Goal: Transaction & Acquisition: Purchase product/service

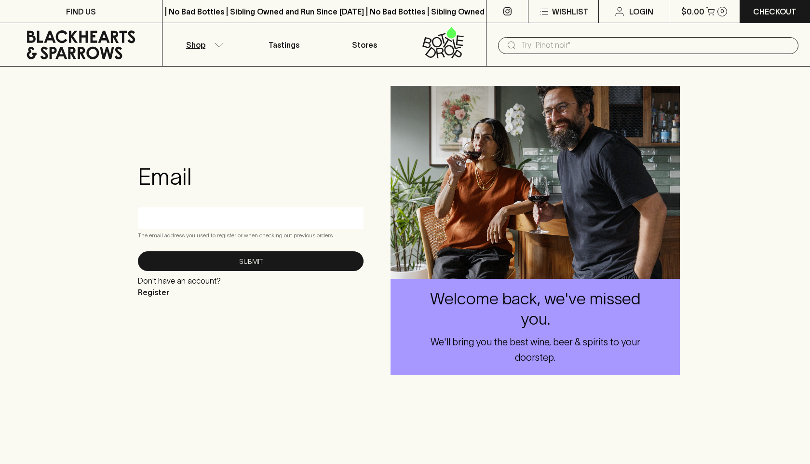
click at [217, 43] on icon "button" at bounding box center [219, 44] width 10 height 5
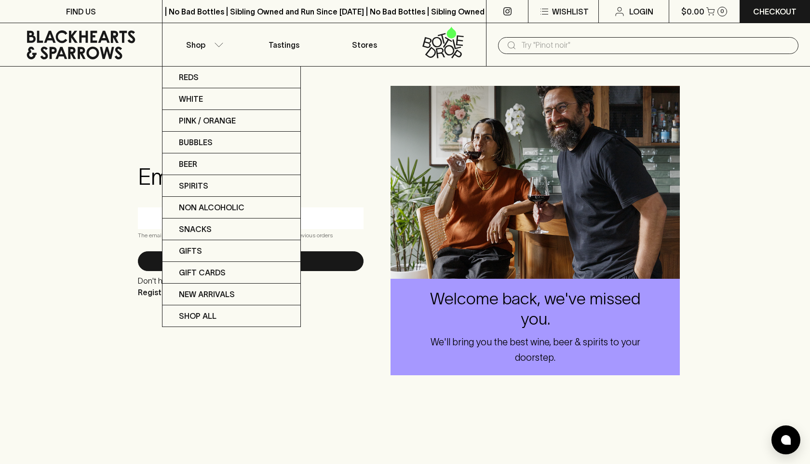
click at [97, 131] on div at bounding box center [405, 232] width 810 height 464
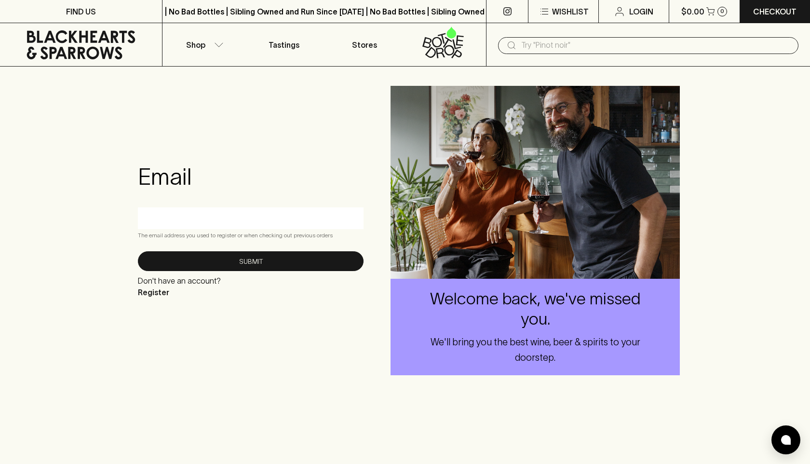
click at [205, 218] on input "text" at bounding box center [250, 217] width 211 height 15
click at [216, 48] on button "Shop" at bounding box center [203, 44] width 81 height 43
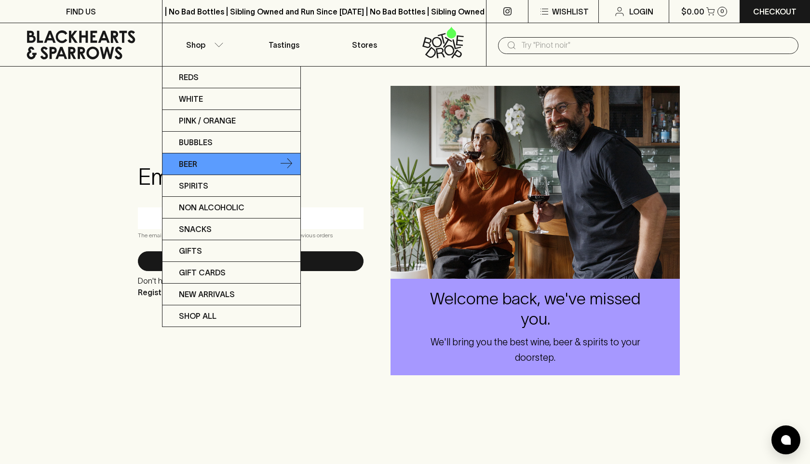
click at [194, 161] on p "Beer" at bounding box center [188, 164] width 18 height 12
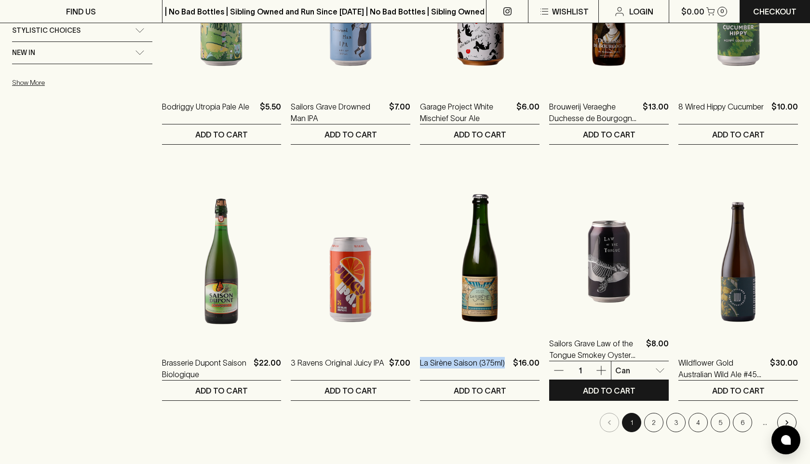
scroll to position [893, 0]
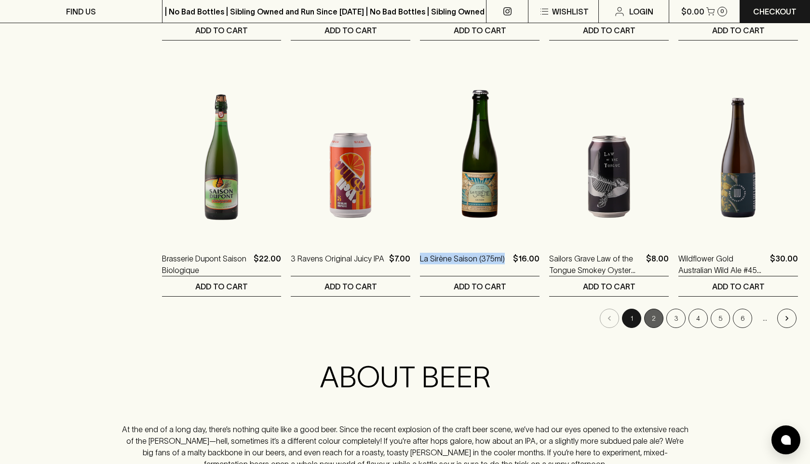
click at [648, 315] on button "2" at bounding box center [653, 318] width 19 height 19
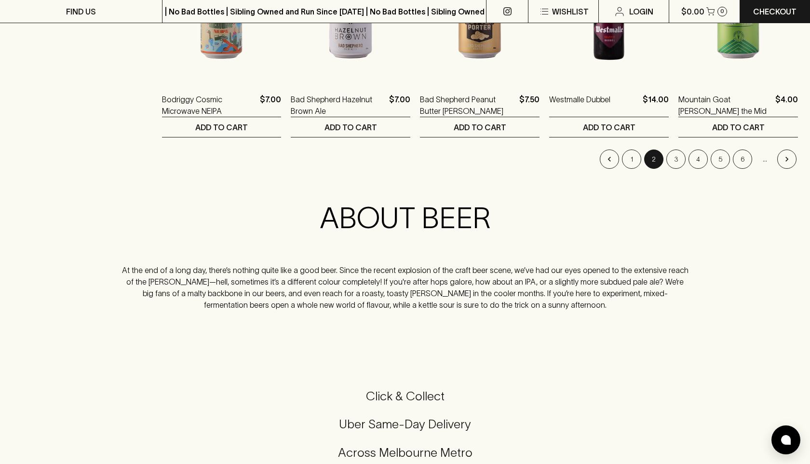
scroll to position [1053, 0]
click at [670, 158] on button "3" at bounding box center [675, 158] width 19 height 19
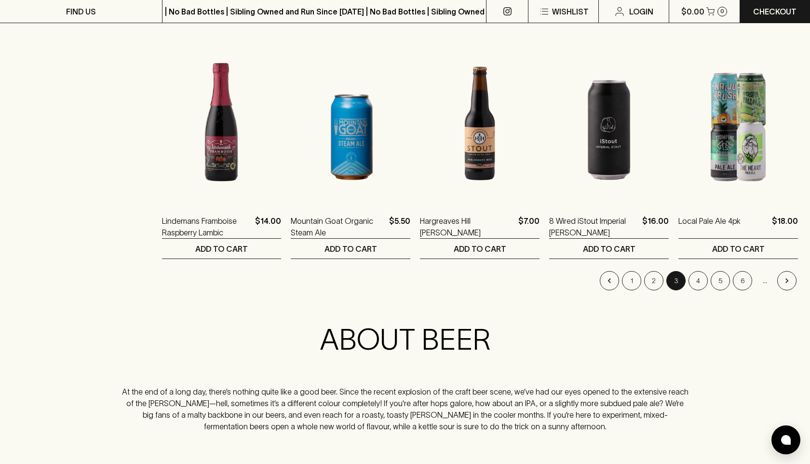
scroll to position [949, 0]
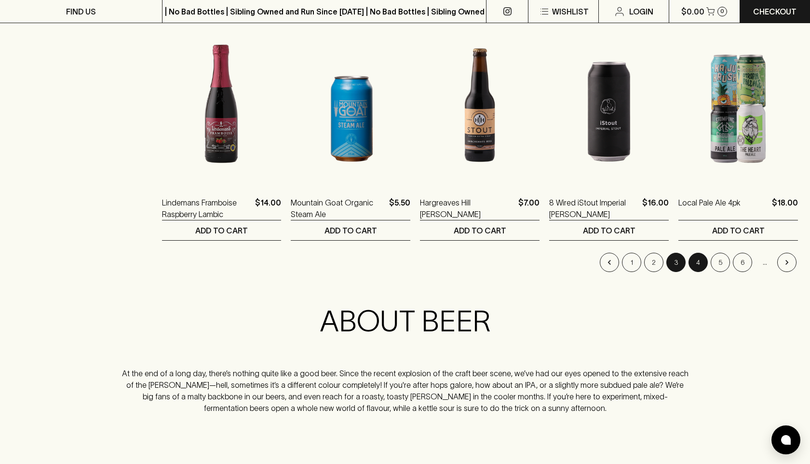
click at [693, 263] on button "4" at bounding box center [698, 262] width 19 height 19
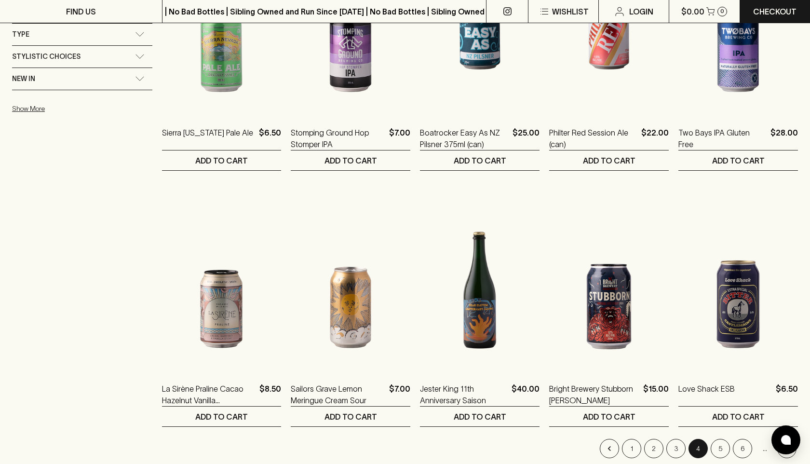
scroll to position [762, 0]
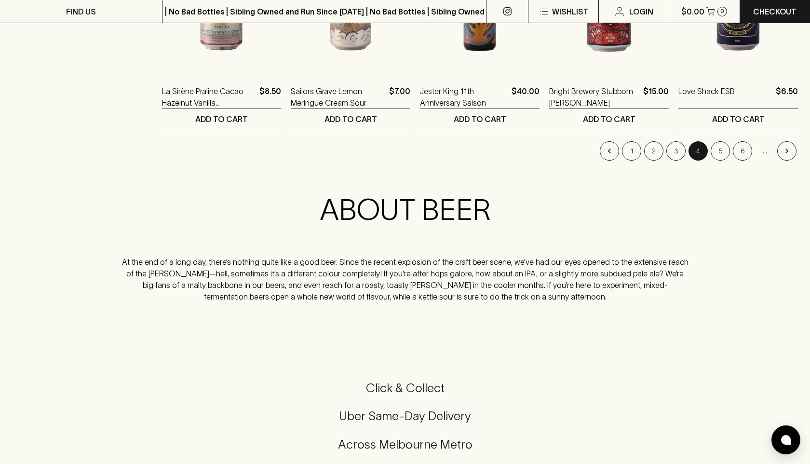
scroll to position [1077, 0]
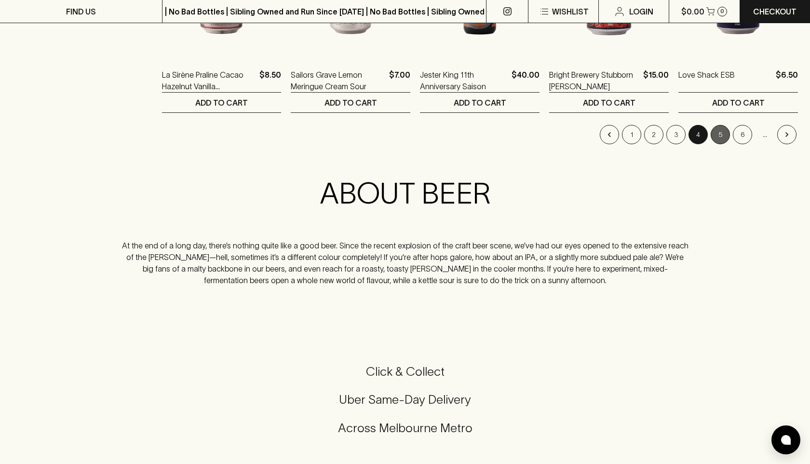
click at [720, 130] on button "5" at bounding box center [720, 134] width 19 height 19
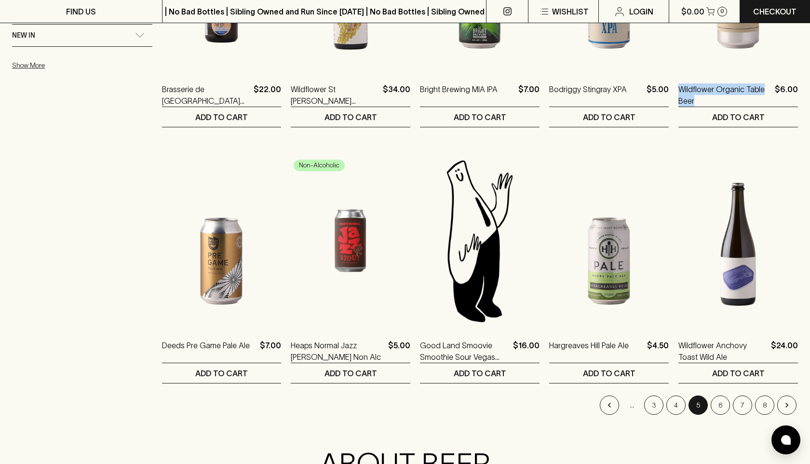
scroll to position [807, 0]
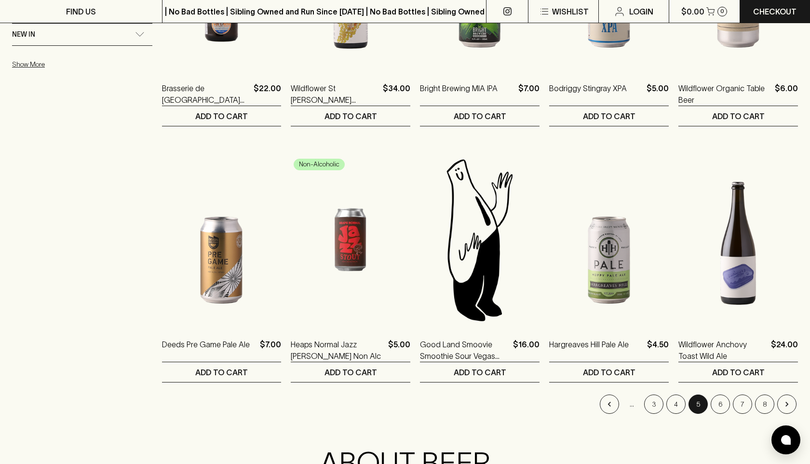
click at [716, 407] on button "6" at bounding box center [720, 403] width 19 height 19
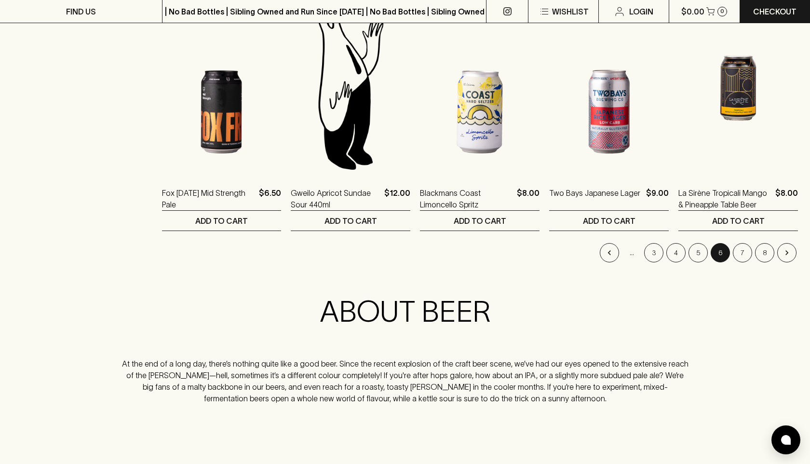
scroll to position [1048, 0]
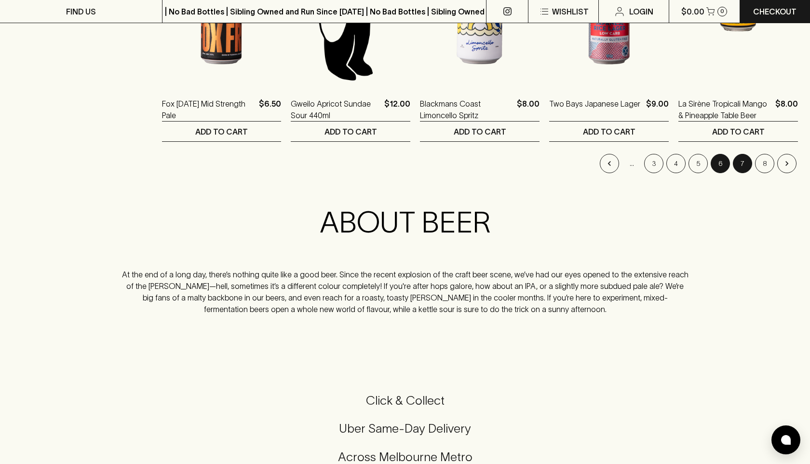
click at [743, 161] on button "7" at bounding box center [742, 163] width 19 height 19
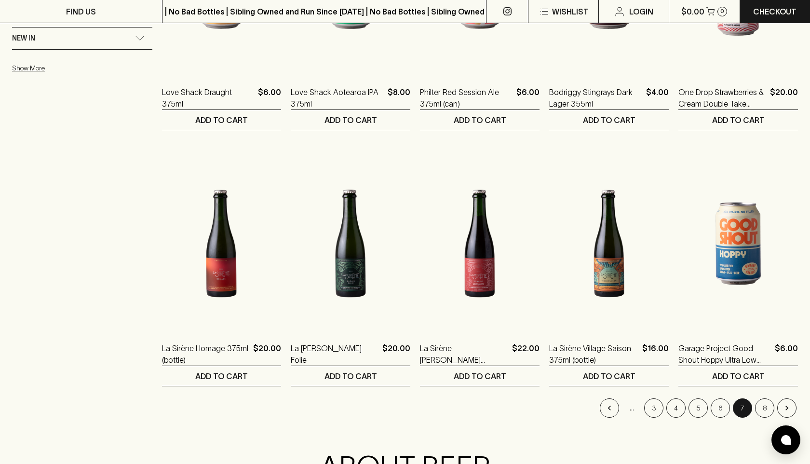
scroll to position [820, 0]
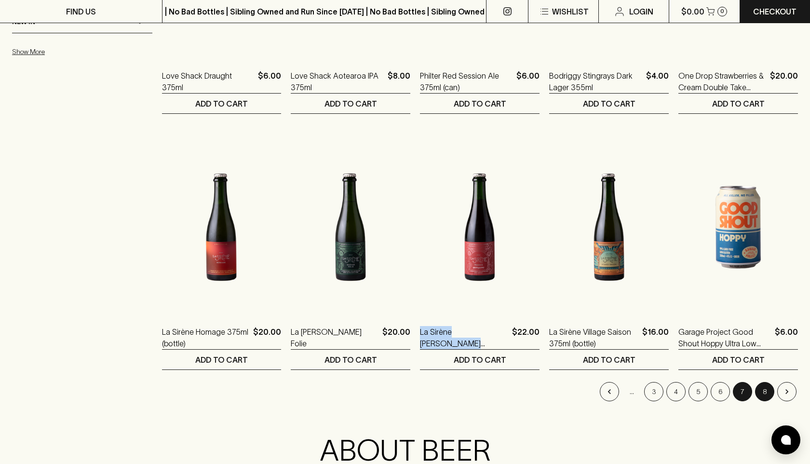
click at [762, 393] on button "8" at bounding box center [764, 391] width 19 height 19
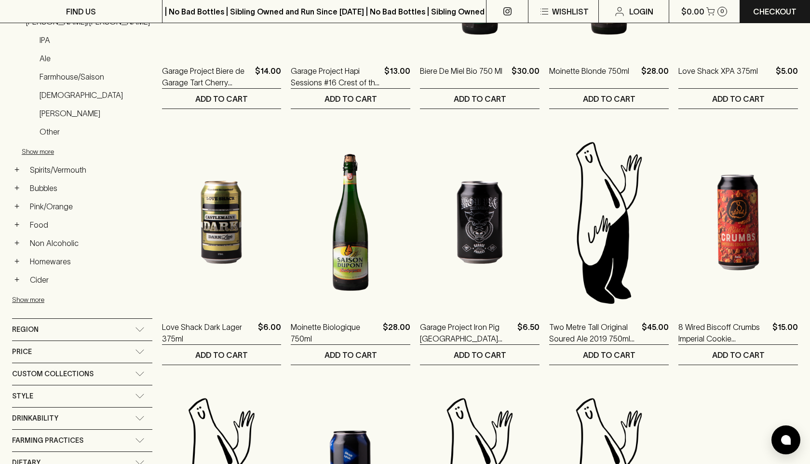
scroll to position [309, 0]
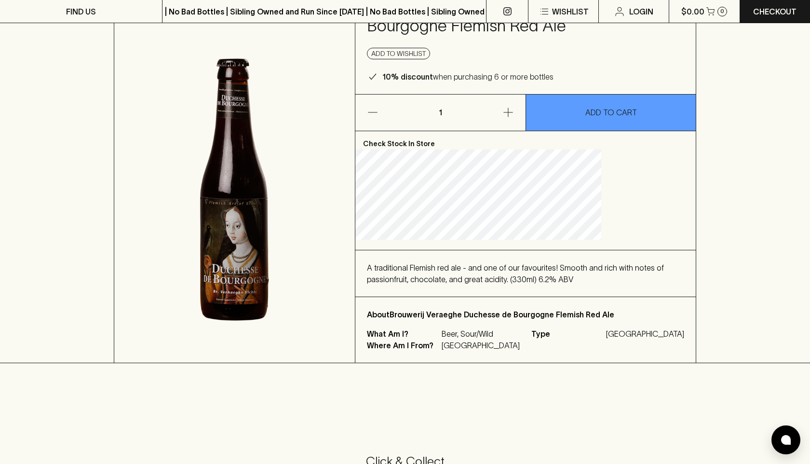
scroll to position [82, 0]
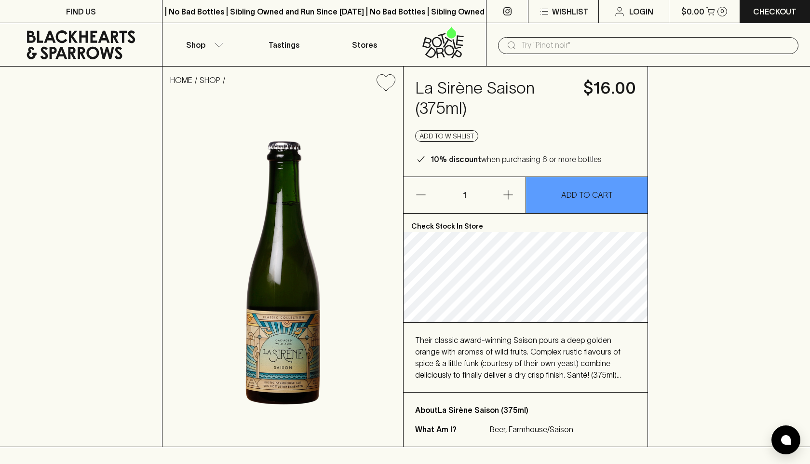
scroll to position [1, 0]
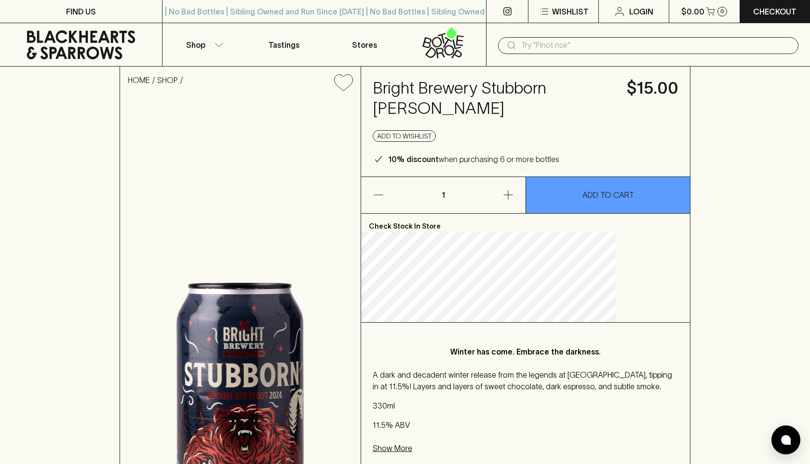
scroll to position [115, 0]
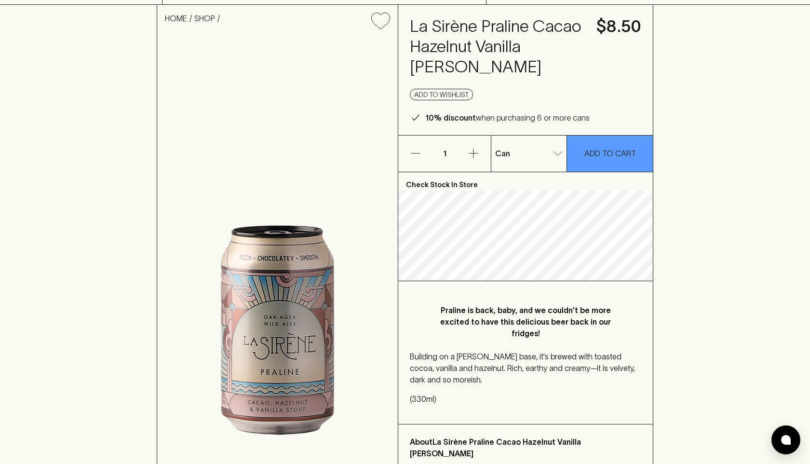
scroll to position [43, 0]
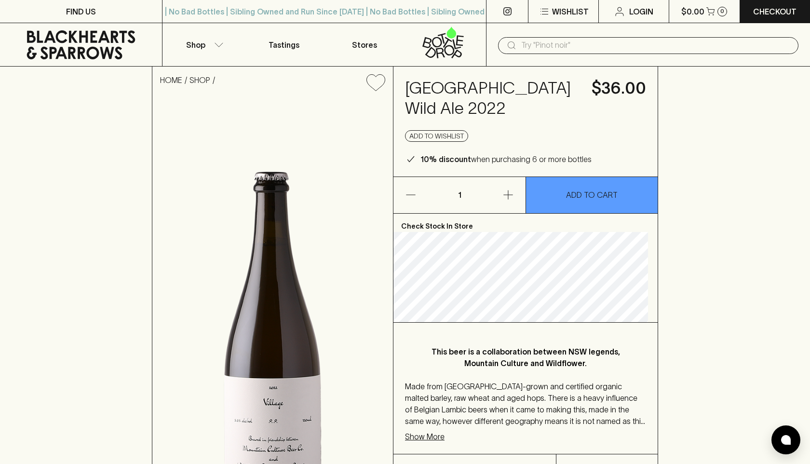
scroll to position [87, 0]
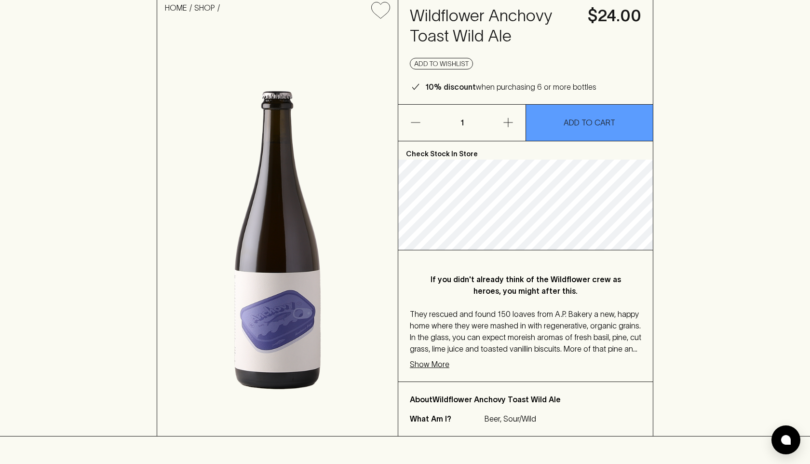
scroll to position [28, 0]
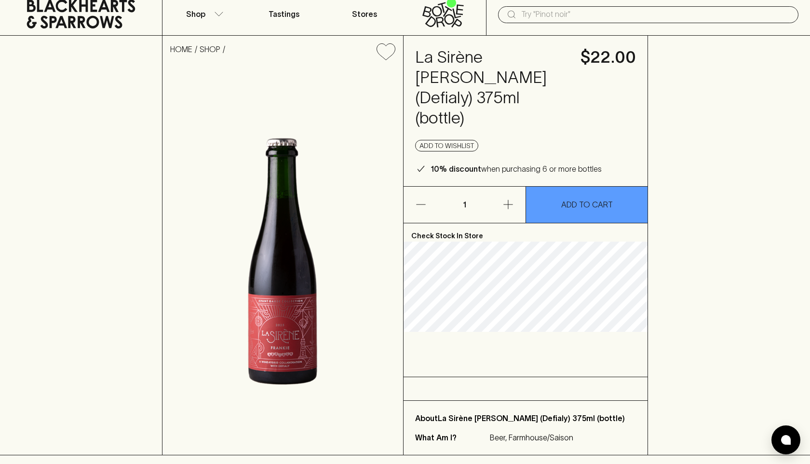
scroll to position [30, 0]
